Goal: Communication & Community: Answer question/provide support

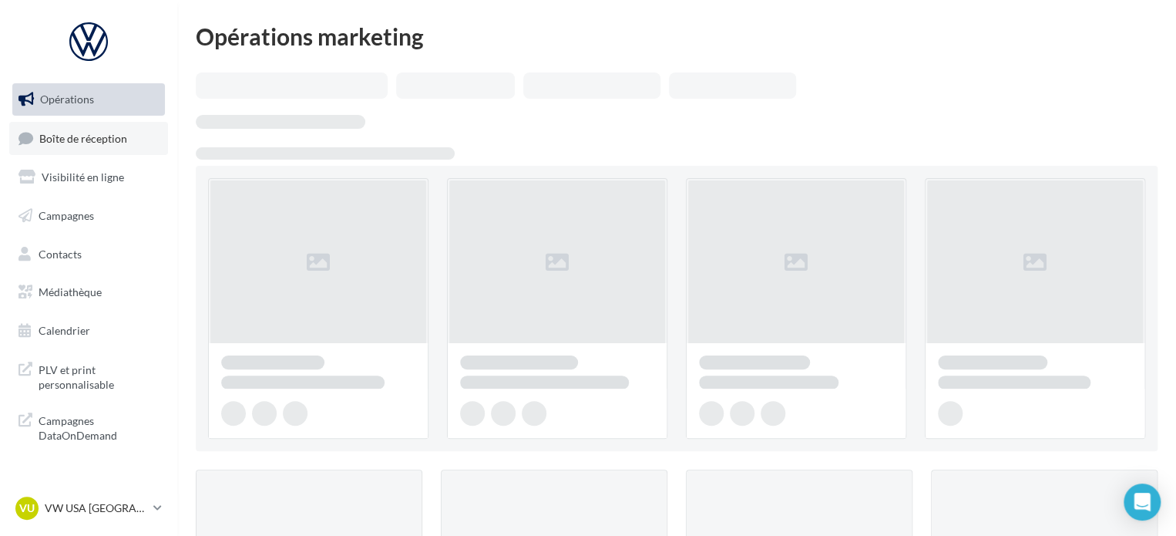
click at [74, 150] on link "Boîte de réception" at bounding box center [88, 138] width 159 height 33
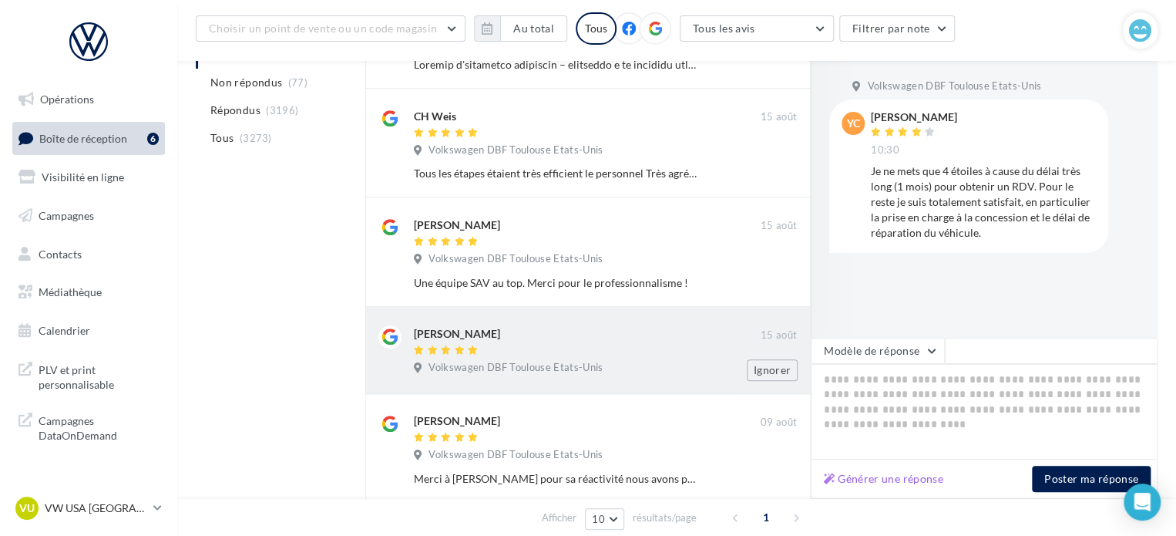
scroll to position [461, 0]
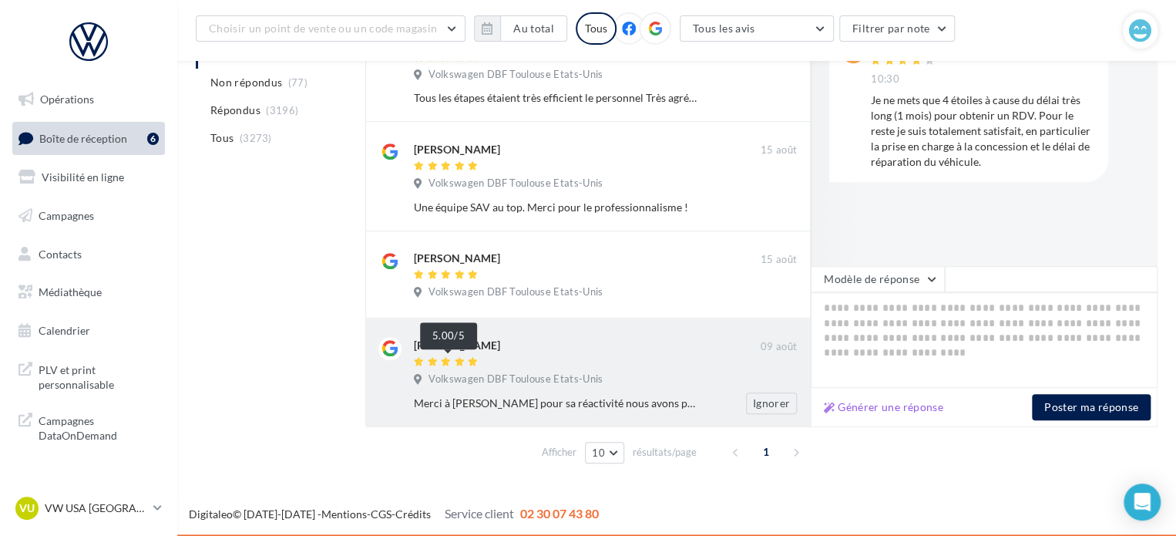
click at [441, 360] on icon at bounding box center [446, 361] width 11 height 9
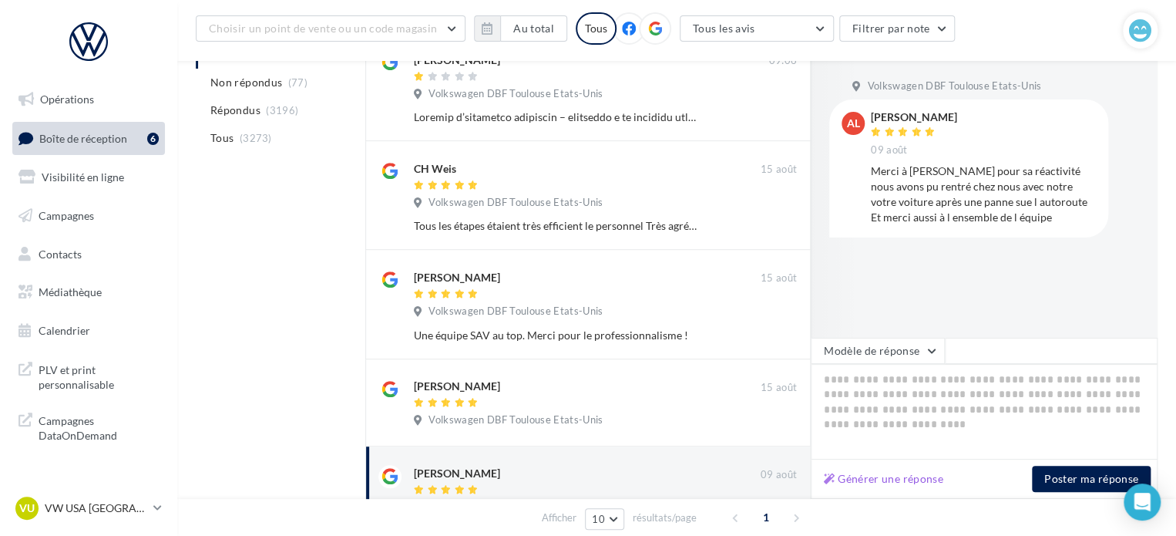
scroll to position [307, 0]
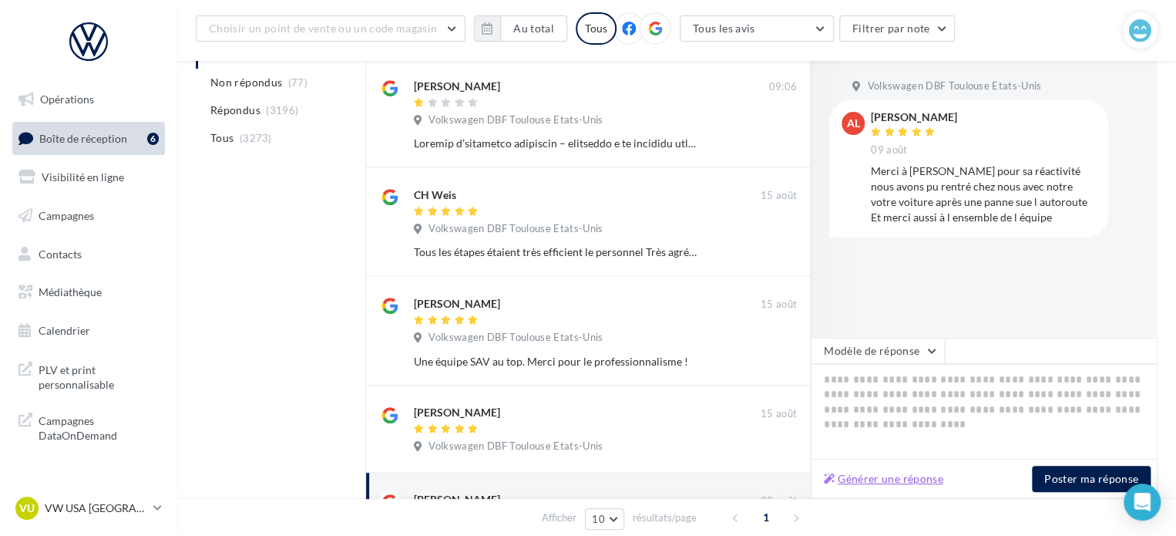
click at [930, 481] on button "Générer une réponse" at bounding box center [884, 478] width 132 height 18
type textarea "**********"
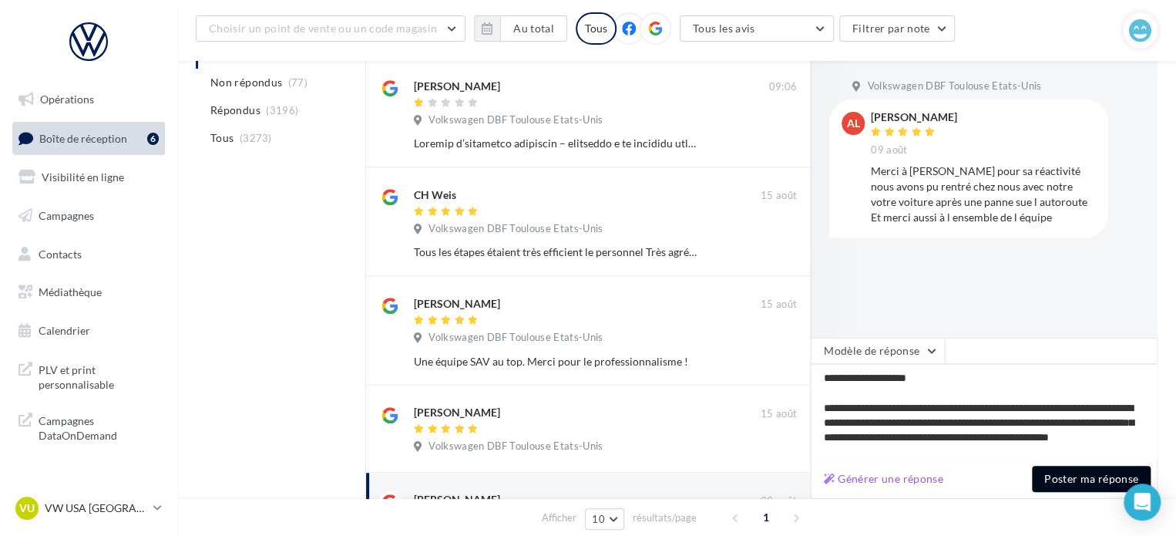
click at [1053, 480] on button "Poster ma réponse" at bounding box center [1091, 478] width 119 height 26
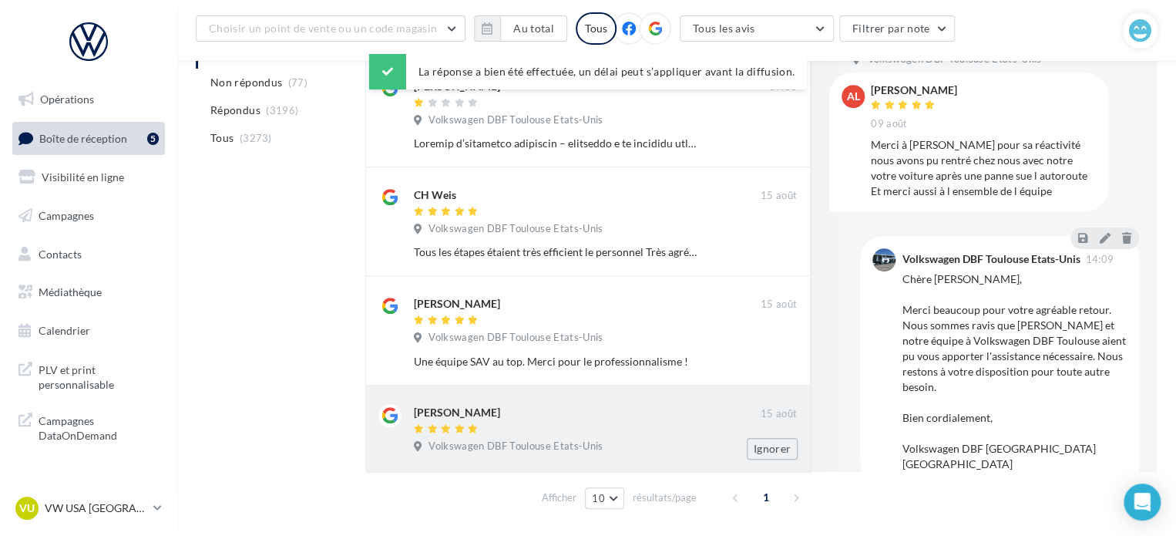
click at [601, 424] on div at bounding box center [587, 429] width 347 height 13
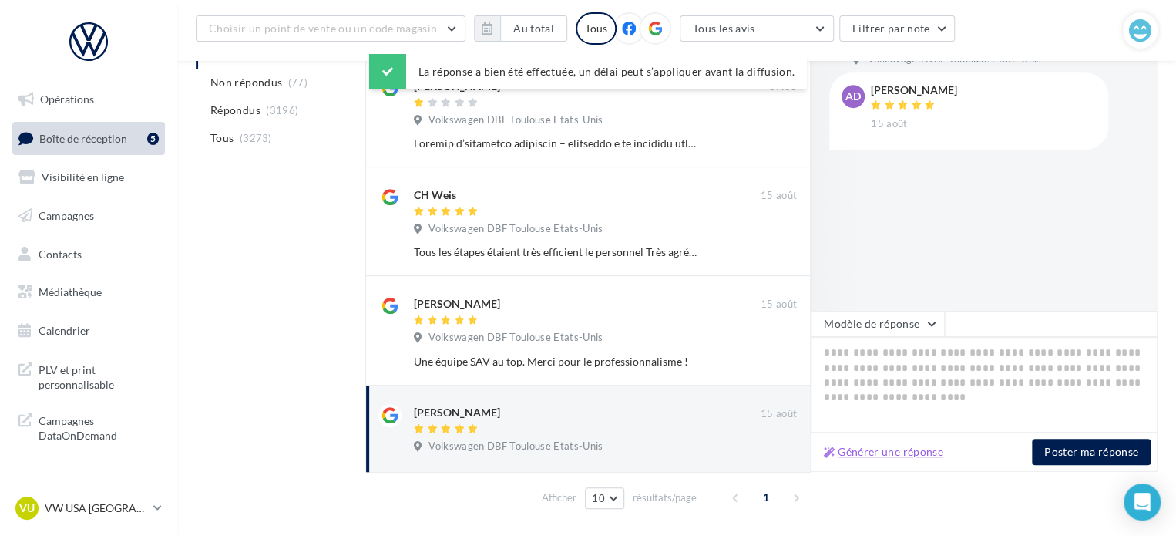
click at [928, 455] on button "Générer une réponse" at bounding box center [884, 451] width 132 height 18
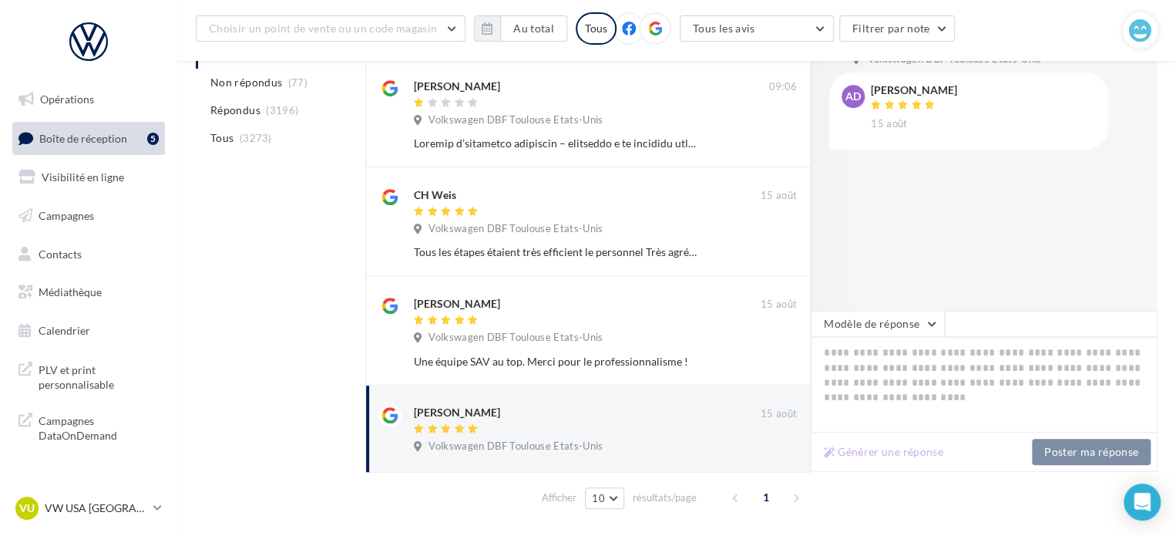
type textarea "**********"
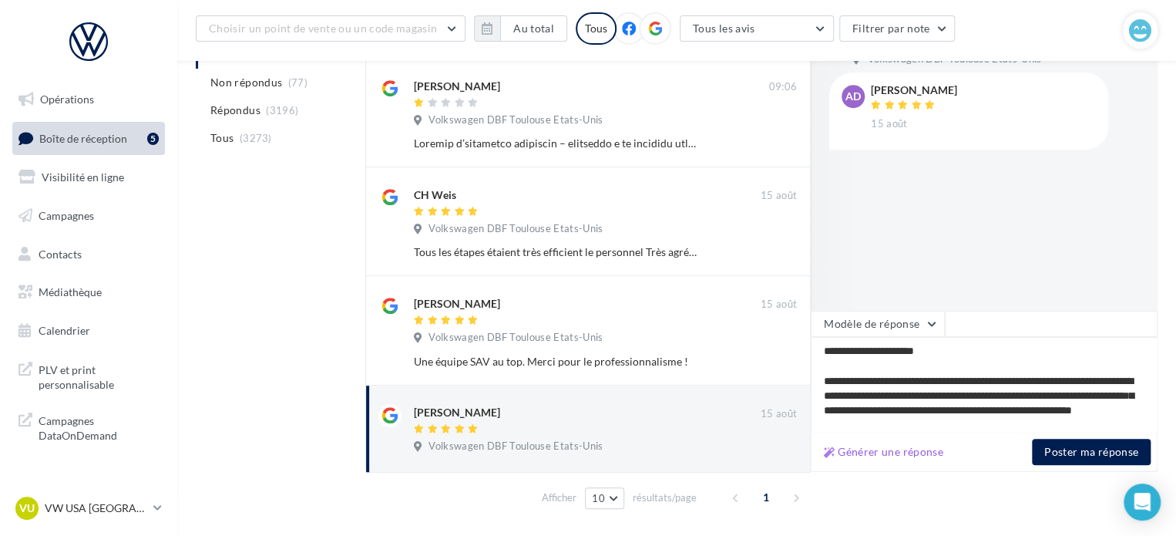
scroll to position [66, 0]
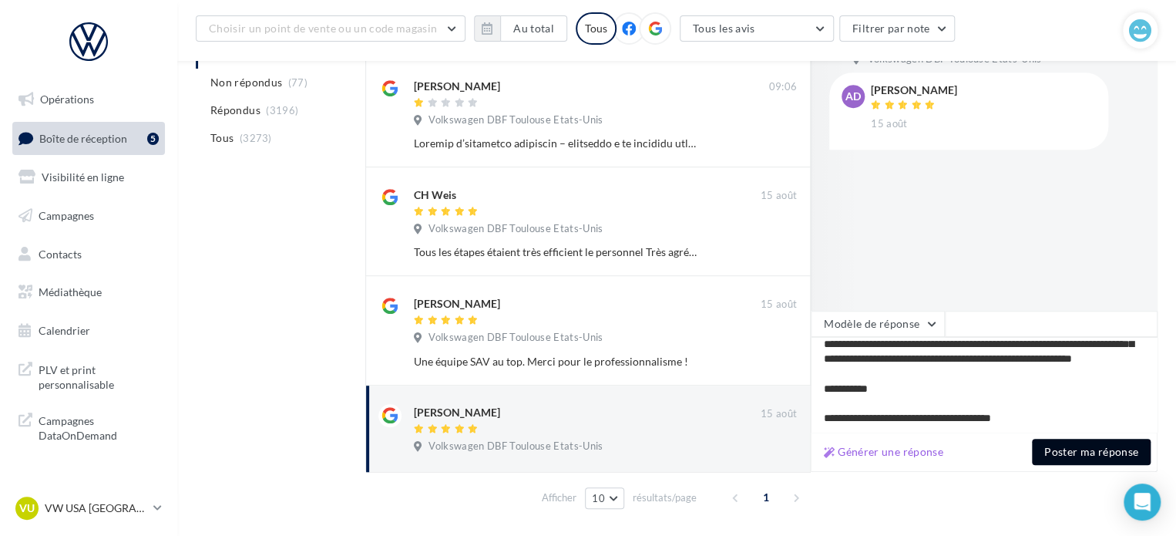
click at [1054, 462] on button "Poster ma réponse" at bounding box center [1091, 451] width 119 height 26
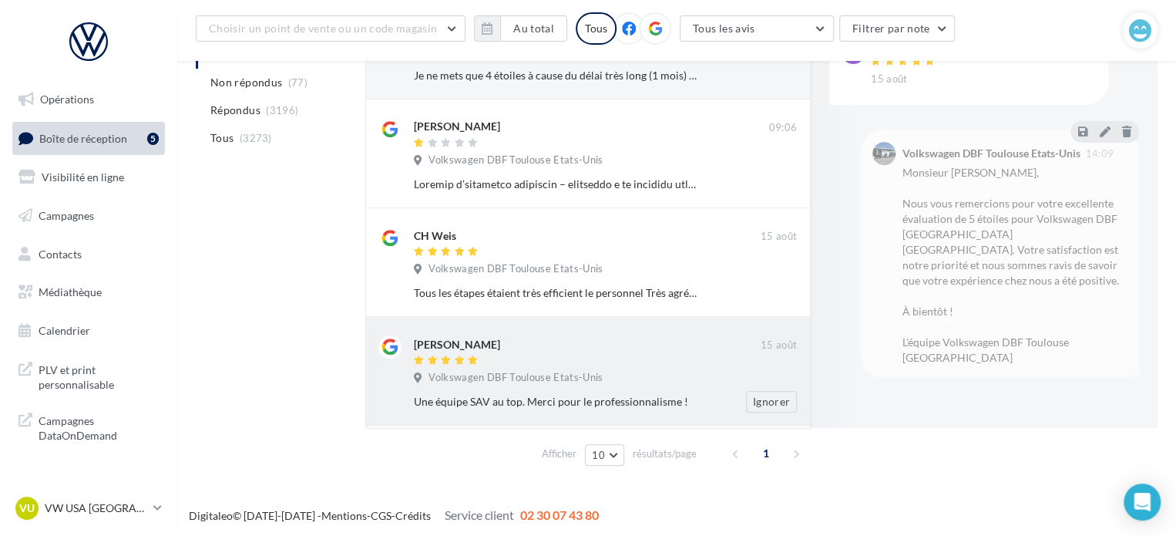
scroll to position [267, 0]
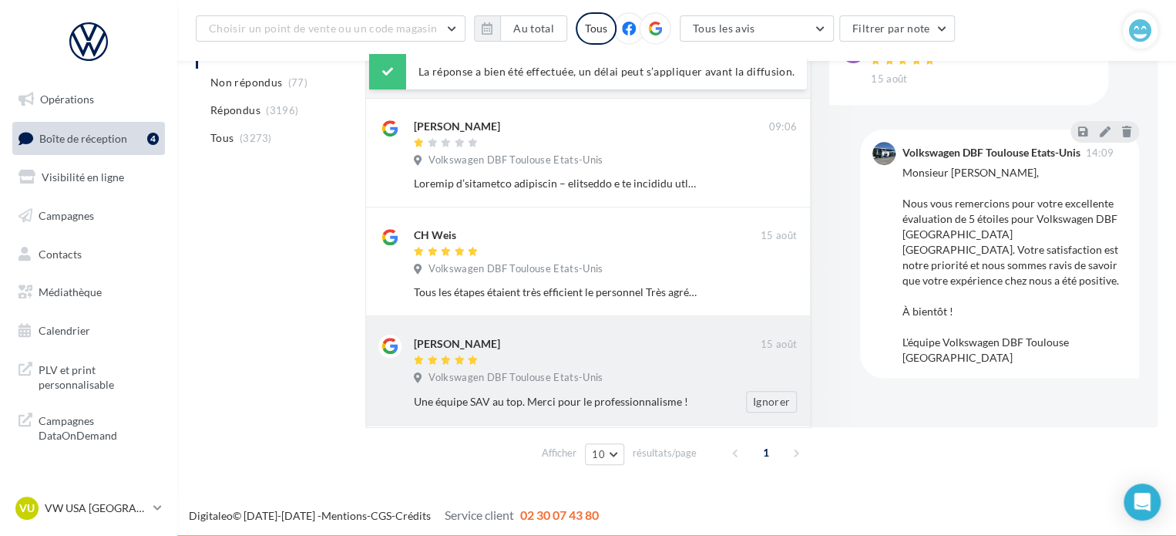
click at [602, 364] on div at bounding box center [587, 360] width 347 height 13
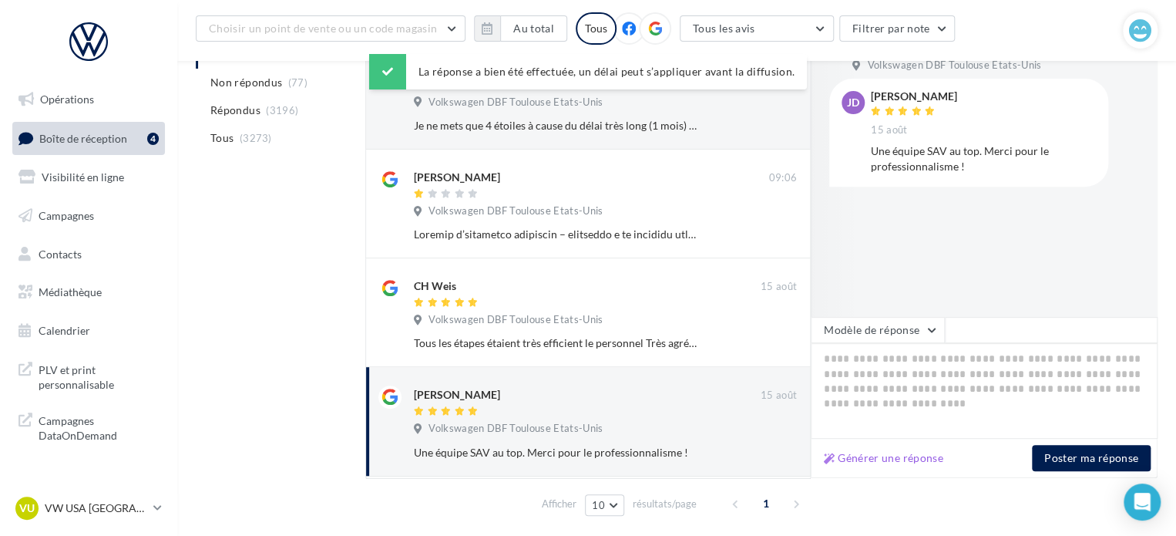
scroll to position [190, 0]
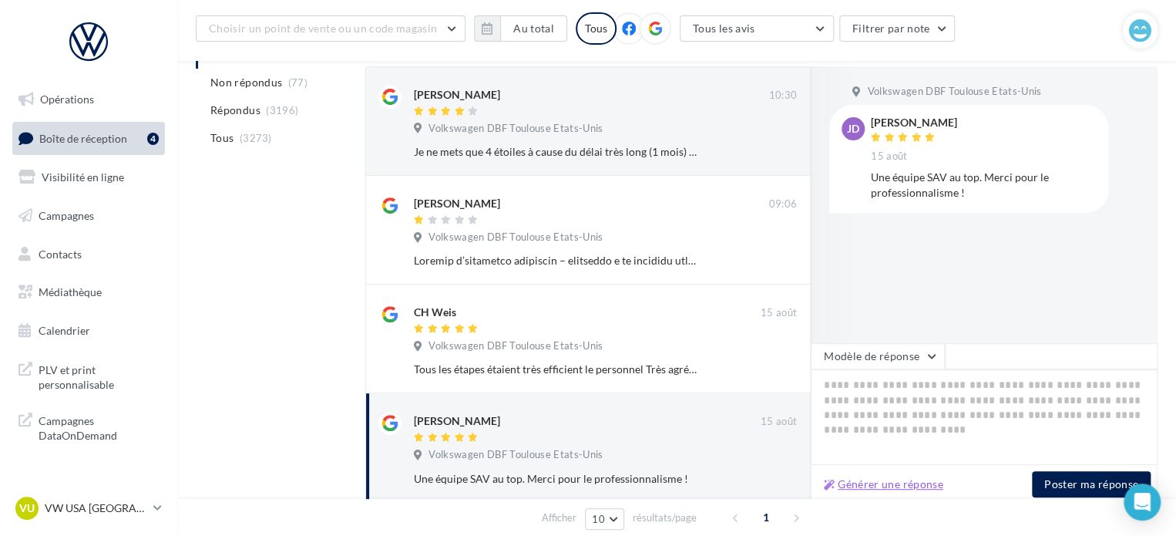
click at [875, 492] on button "Générer une réponse" at bounding box center [884, 484] width 132 height 18
type textarea "**********"
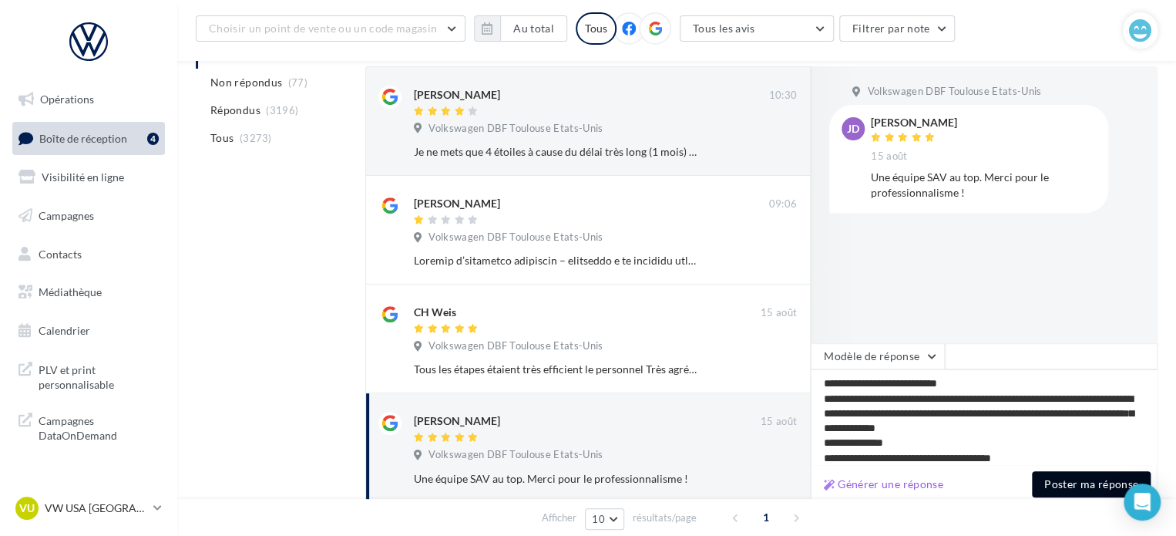
click at [1057, 477] on button "Poster ma réponse" at bounding box center [1091, 484] width 119 height 26
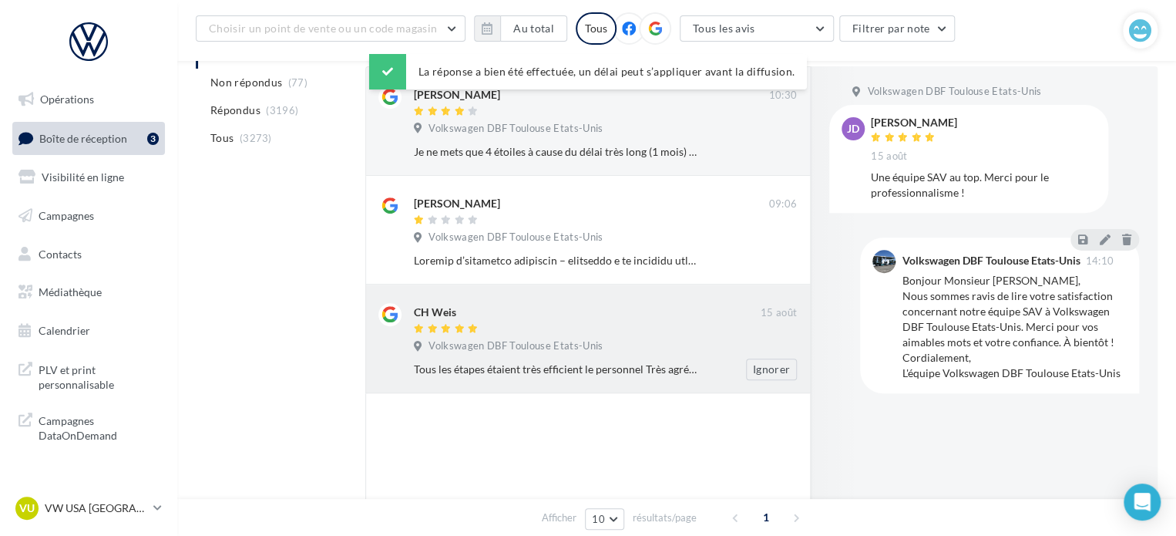
click at [534, 351] on span "Volkswagen DBF Toulouse Etats-Unis" at bounding box center [515, 346] width 174 height 14
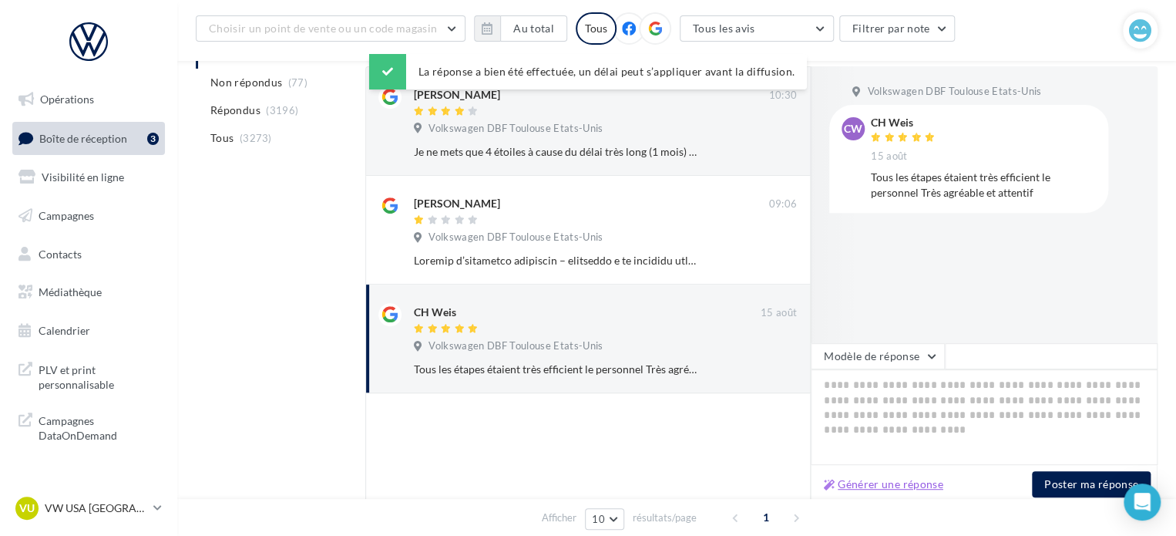
click at [906, 484] on button "Générer une réponse" at bounding box center [884, 484] width 132 height 18
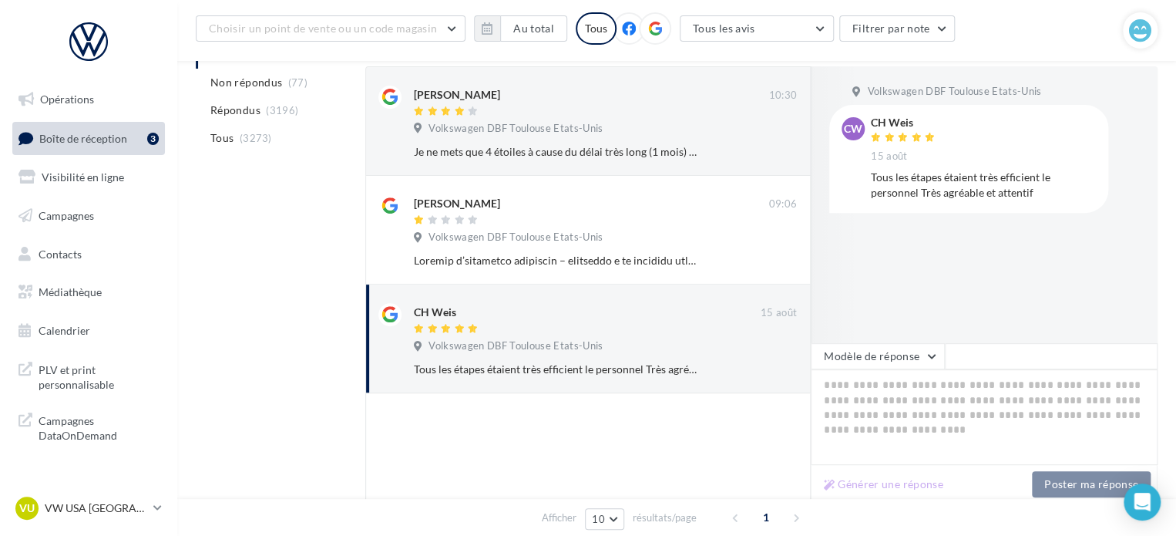
type textarea "**********"
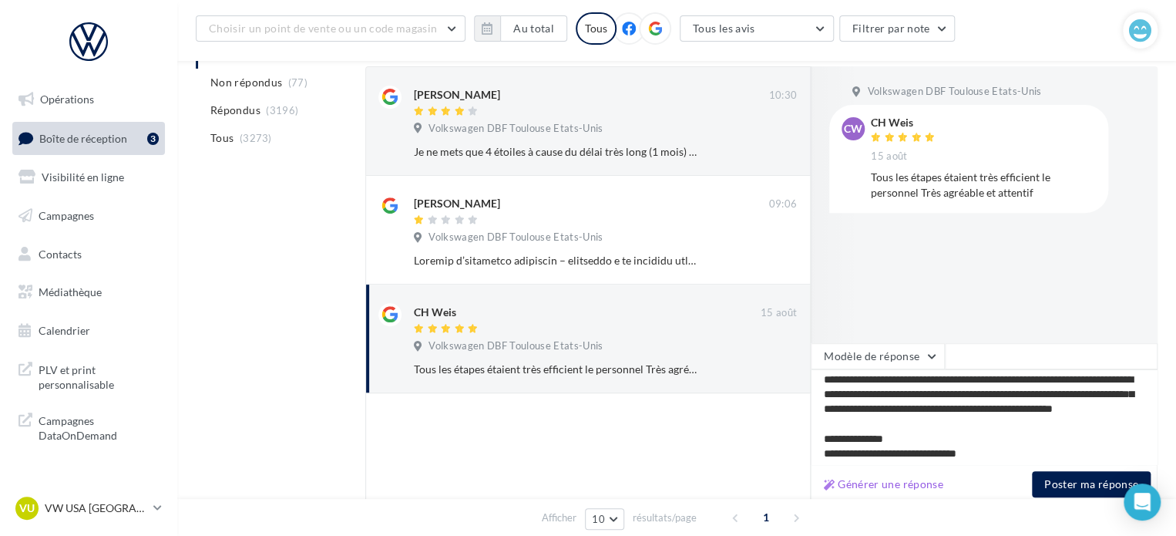
scroll to position [52, 0]
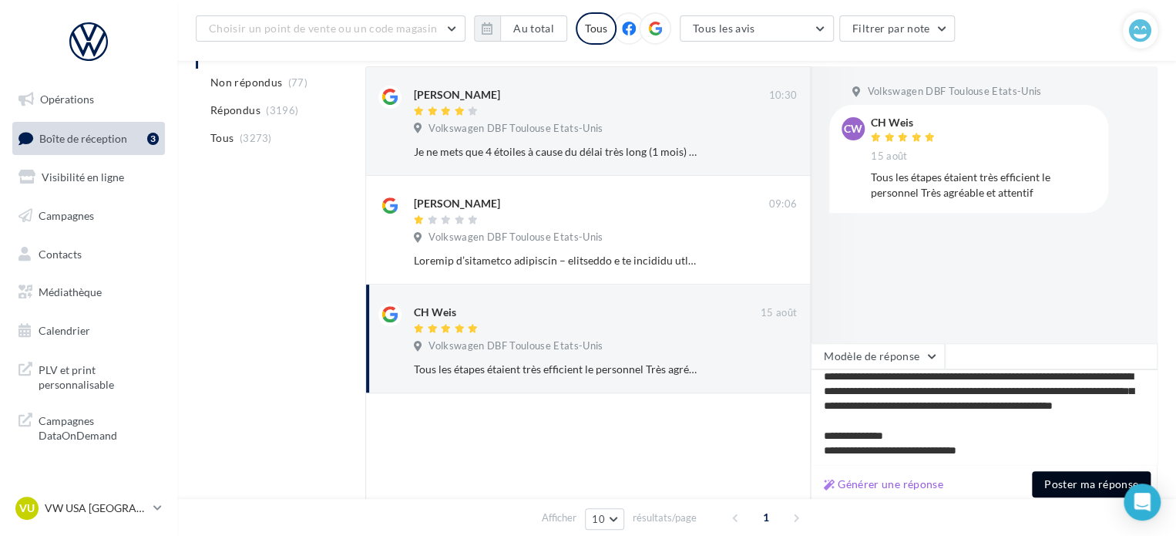
click at [1056, 489] on button "Poster ma réponse" at bounding box center [1091, 484] width 119 height 26
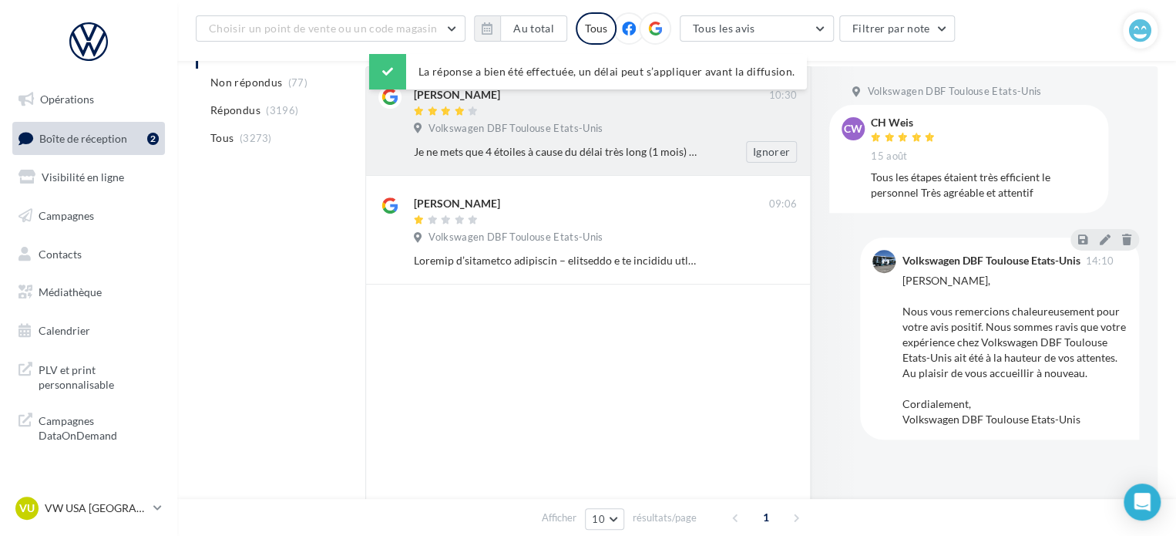
click at [470, 149] on div "Je ne mets que 4 étoiles à cause du délai très long (1 mois) pour obtenir un RD…" at bounding box center [555, 151] width 283 height 15
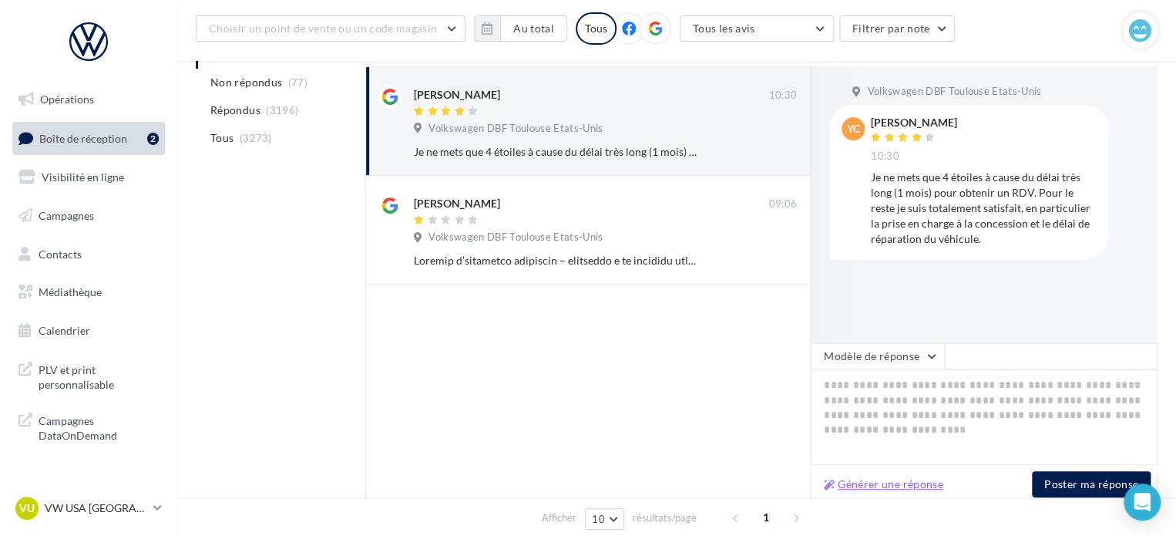
click at [892, 486] on button "Générer une réponse" at bounding box center [884, 484] width 132 height 18
type textarea "**********"
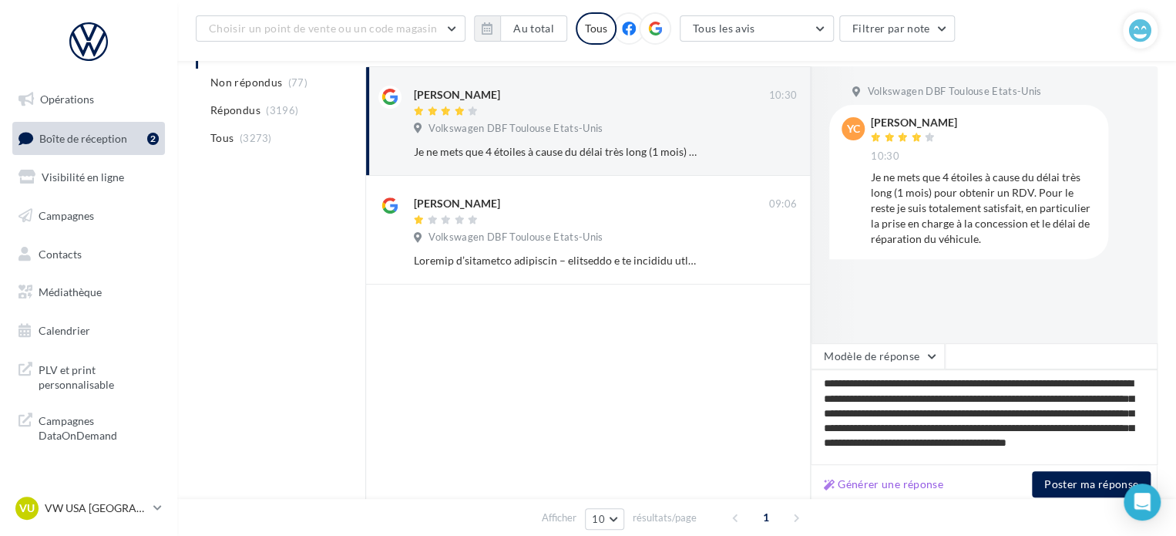
scroll to position [6, 0]
click at [1076, 495] on button "Poster ma réponse" at bounding box center [1091, 484] width 119 height 26
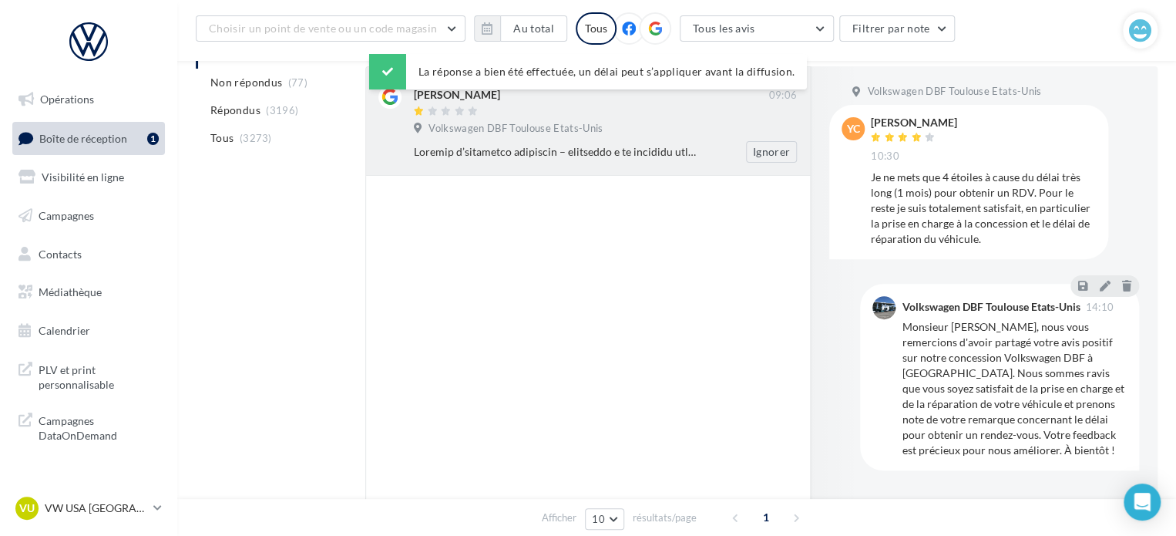
click at [533, 113] on div at bounding box center [591, 112] width 354 height 13
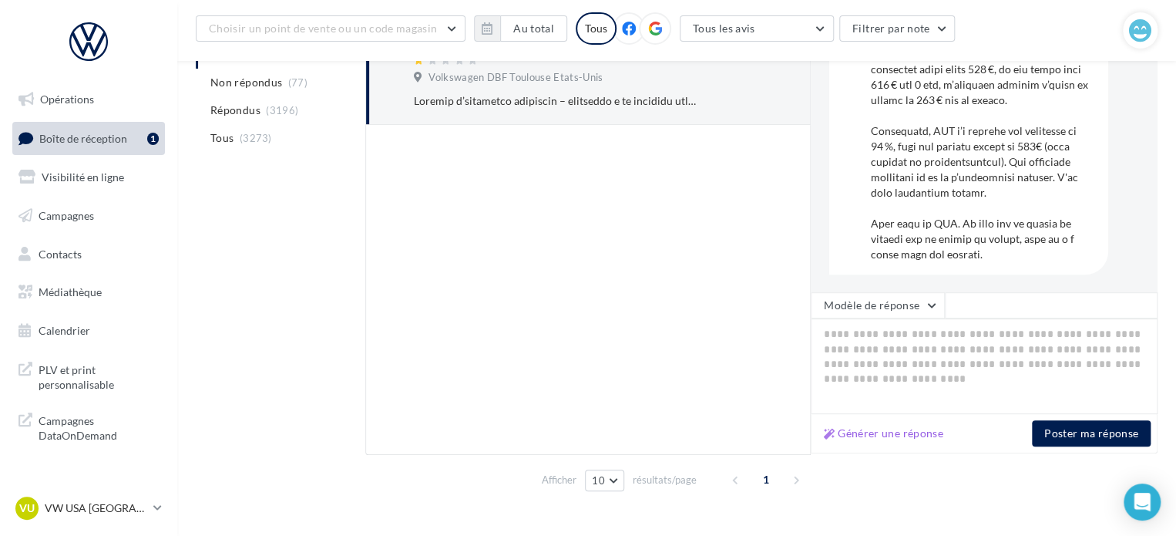
scroll to position [267, 0]
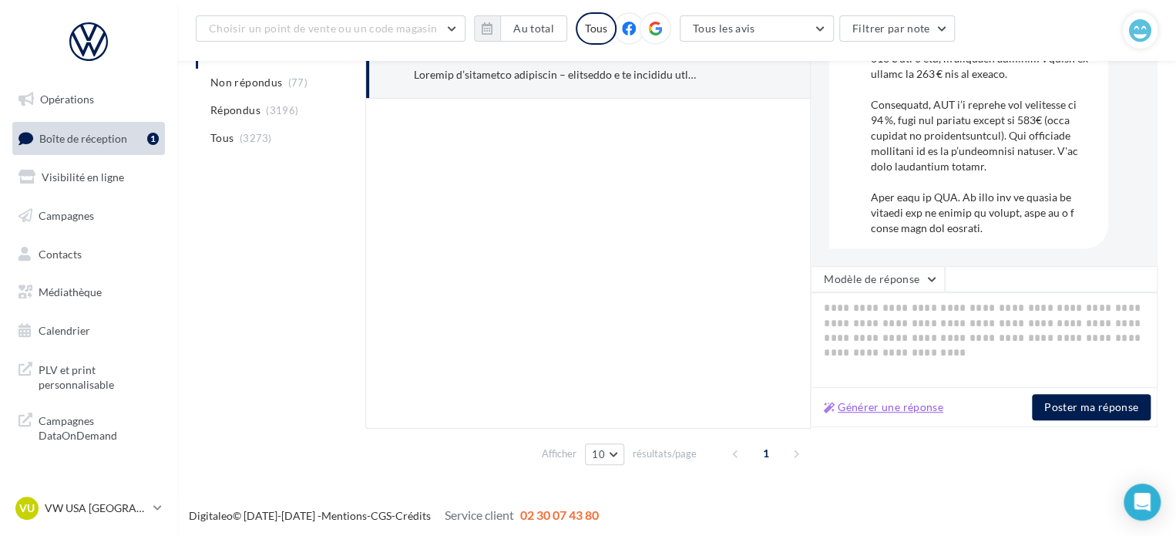
click at [890, 409] on button "Générer une réponse" at bounding box center [884, 407] width 132 height 18
type textarea "**********"
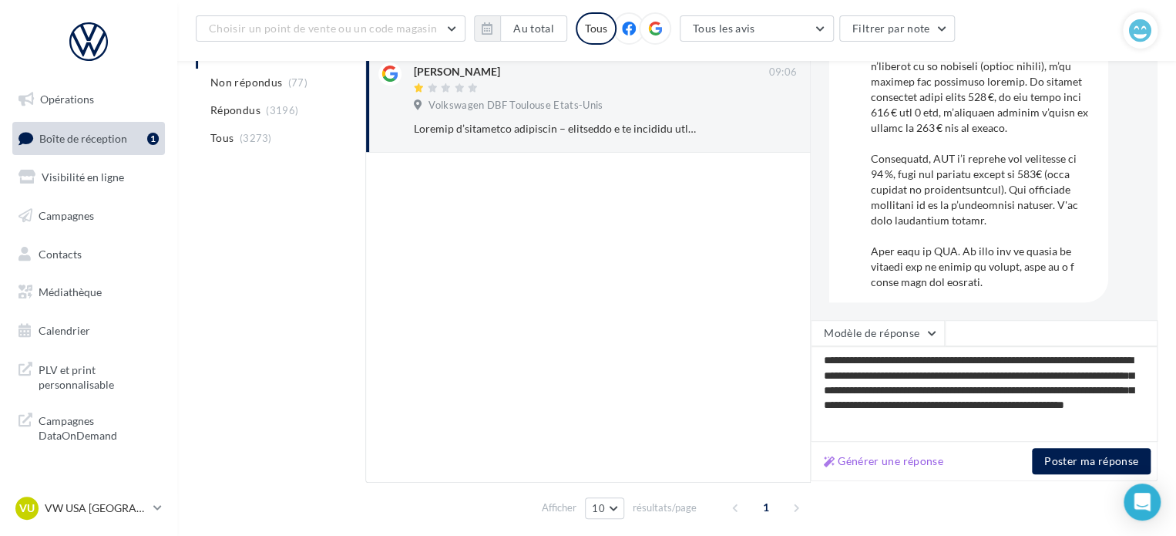
scroll to position [190, 0]
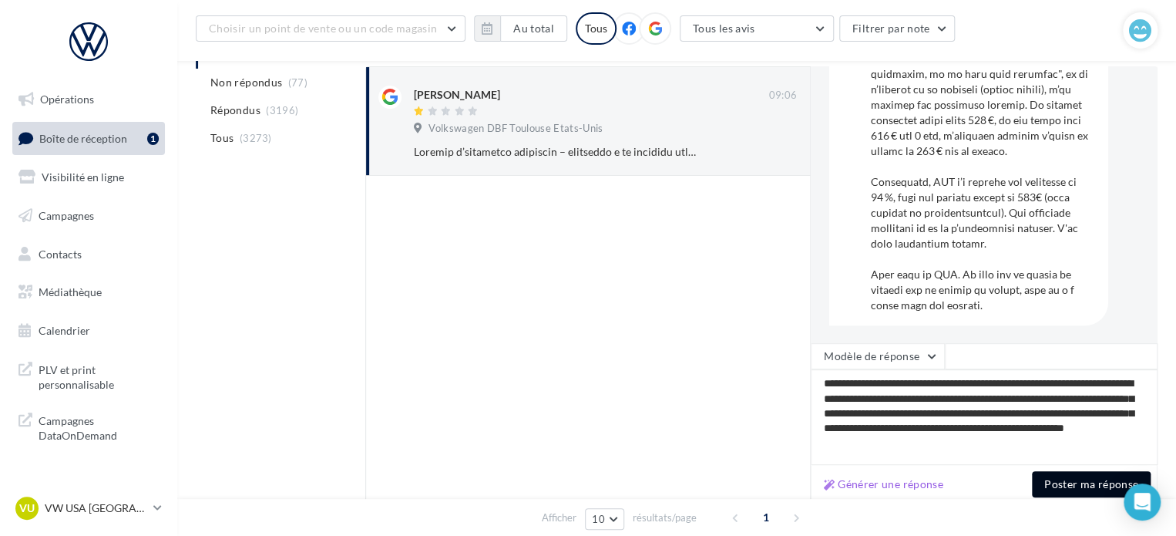
click at [1061, 488] on button "Poster ma réponse" at bounding box center [1091, 484] width 119 height 26
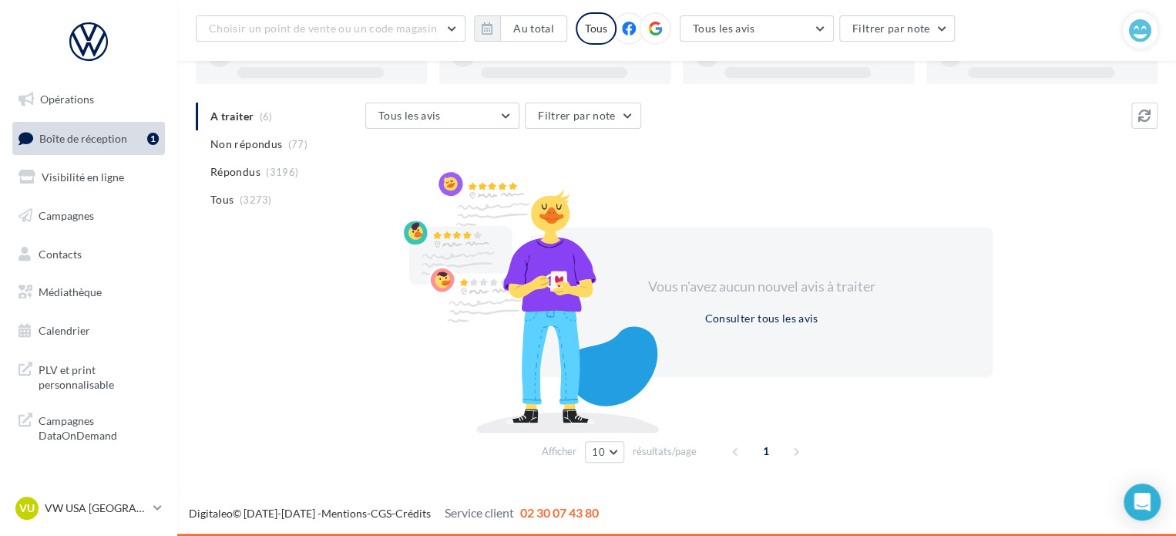
scroll to position [119, 0]
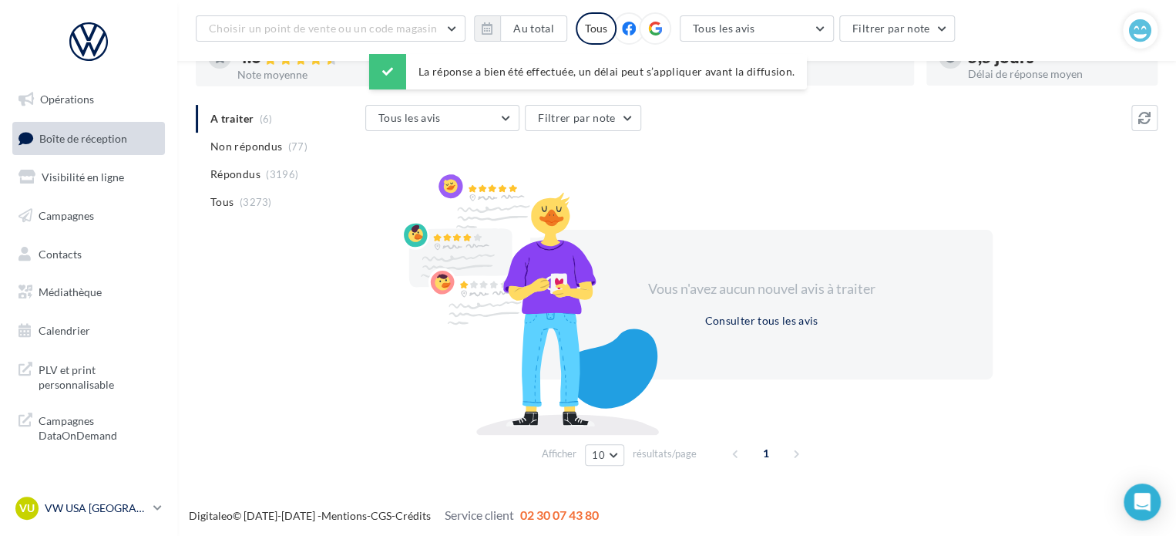
click at [104, 520] on link "VU VW USA TOULOUSE vw-tou-dup" at bounding box center [88, 507] width 153 height 29
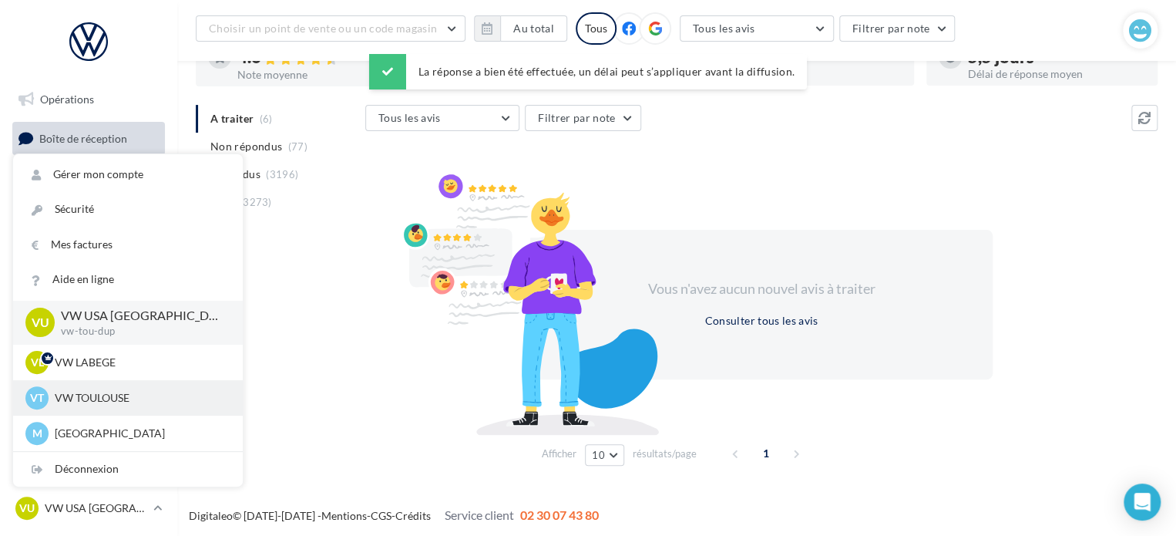
click at [116, 393] on p "VW TOULOUSE" at bounding box center [140, 397] width 170 height 15
